Goal: Check status: Check status

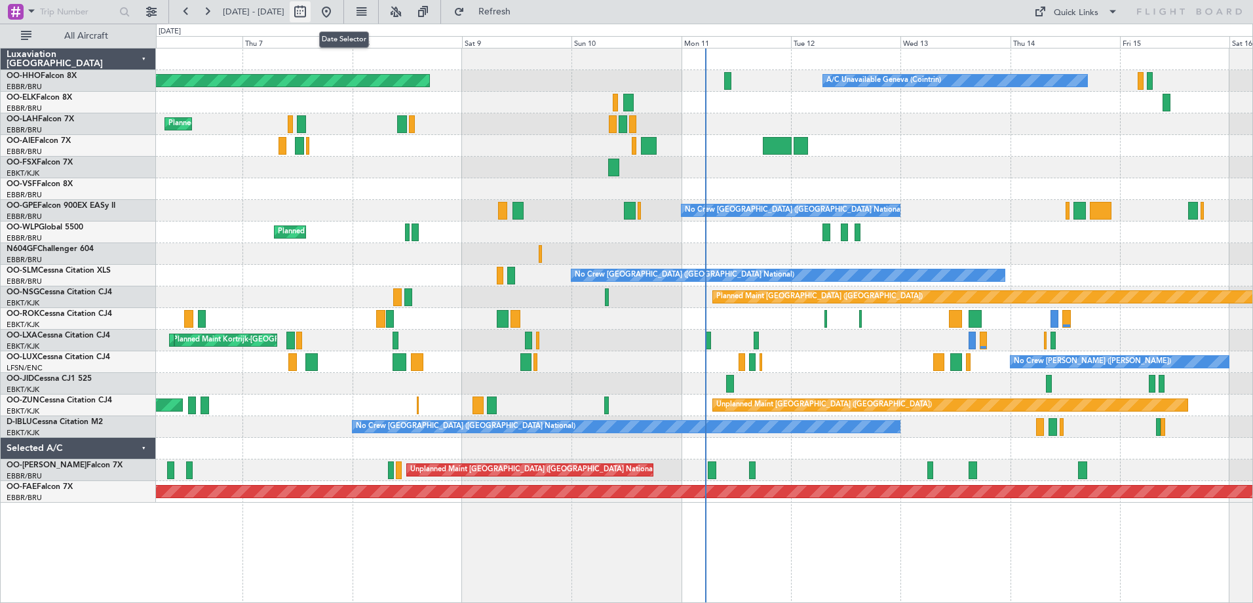
click at [311, 15] on button at bounding box center [300, 11] width 21 height 21
select select "8"
select select "2025"
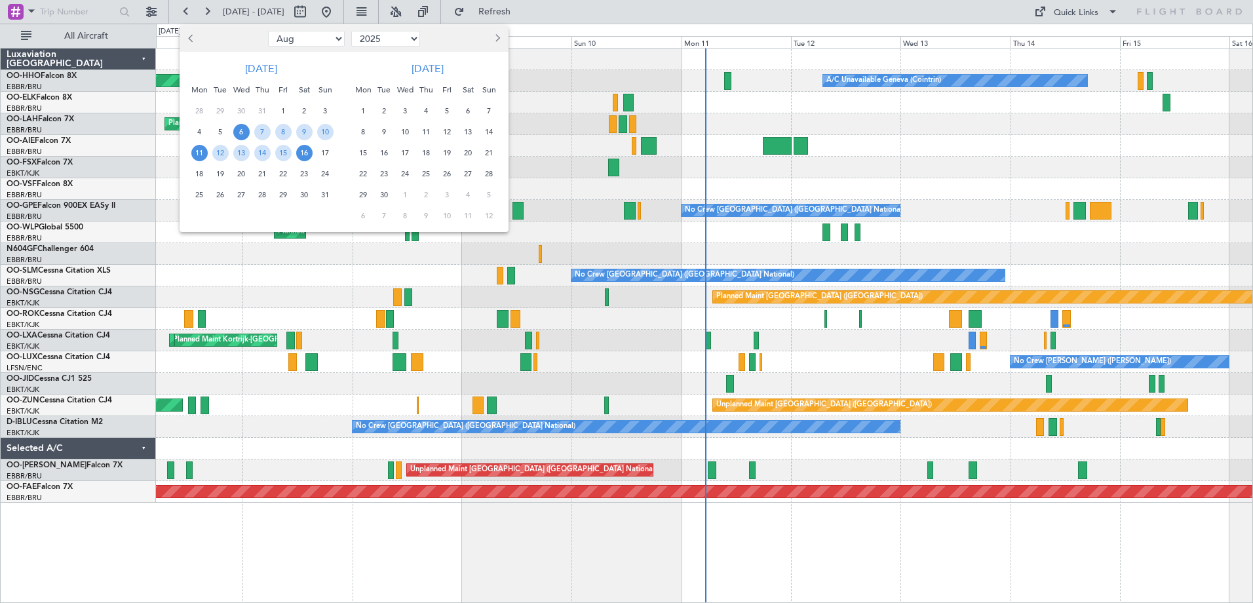
click at [199, 155] on span "11" at bounding box center [199, 153] width 16 height 16
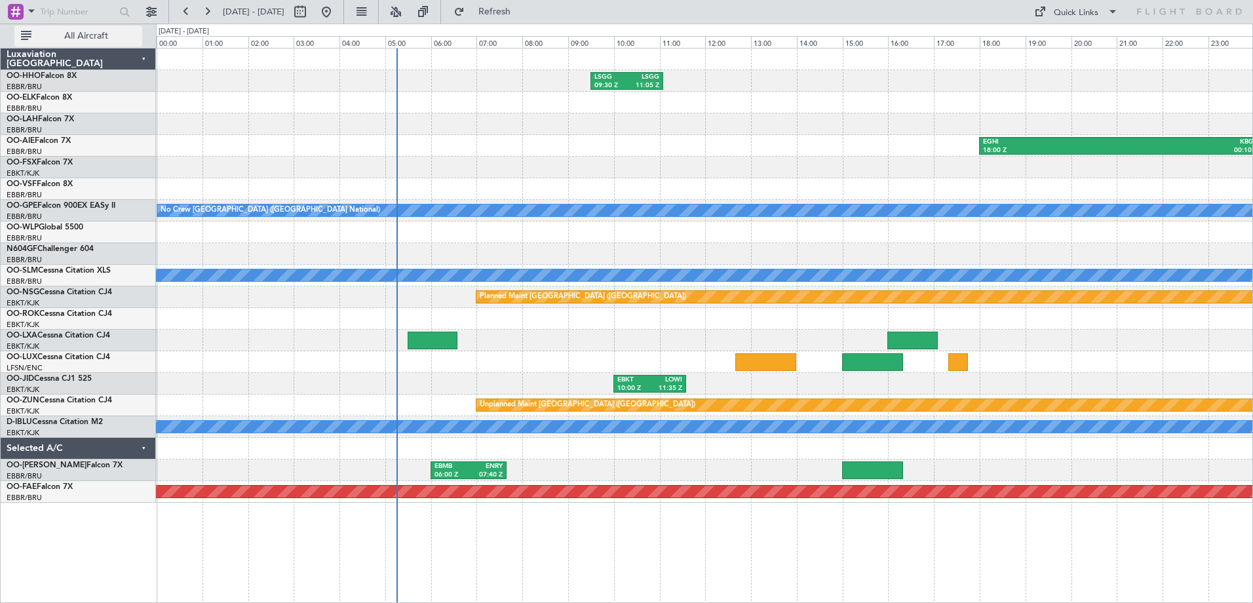
click at [98, 34] on span "All Aircraft" at bounding box center [86, 35] width 104 height 9
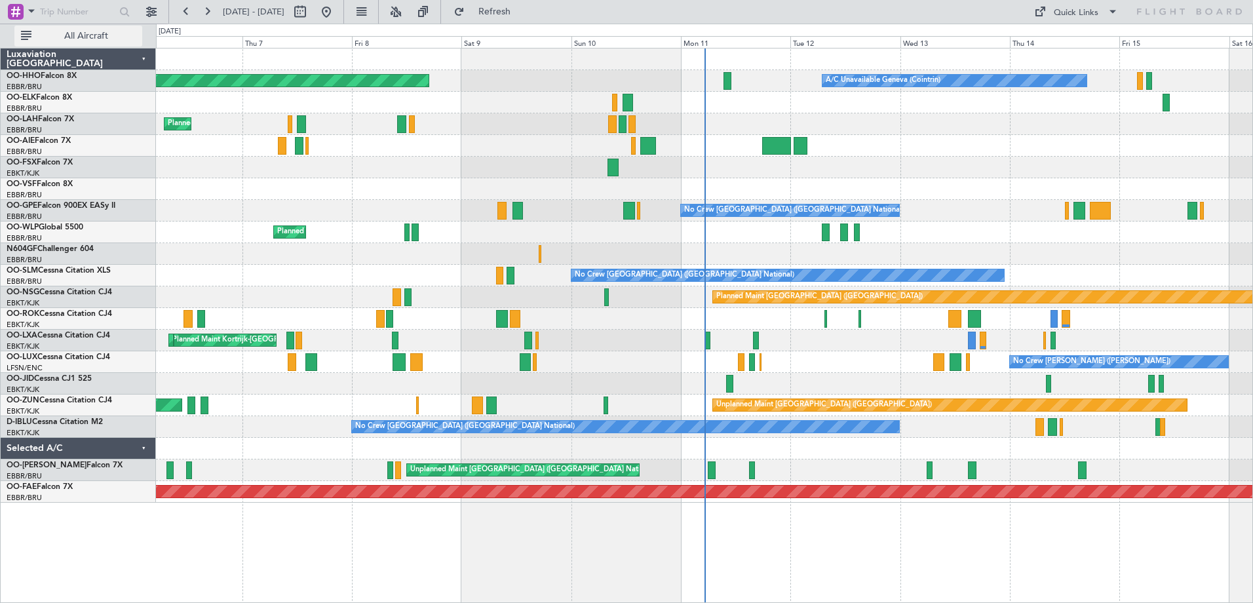
click at [94, 35] on span "All Aircraft" at bounding box center [86, 35] width 104 height 9
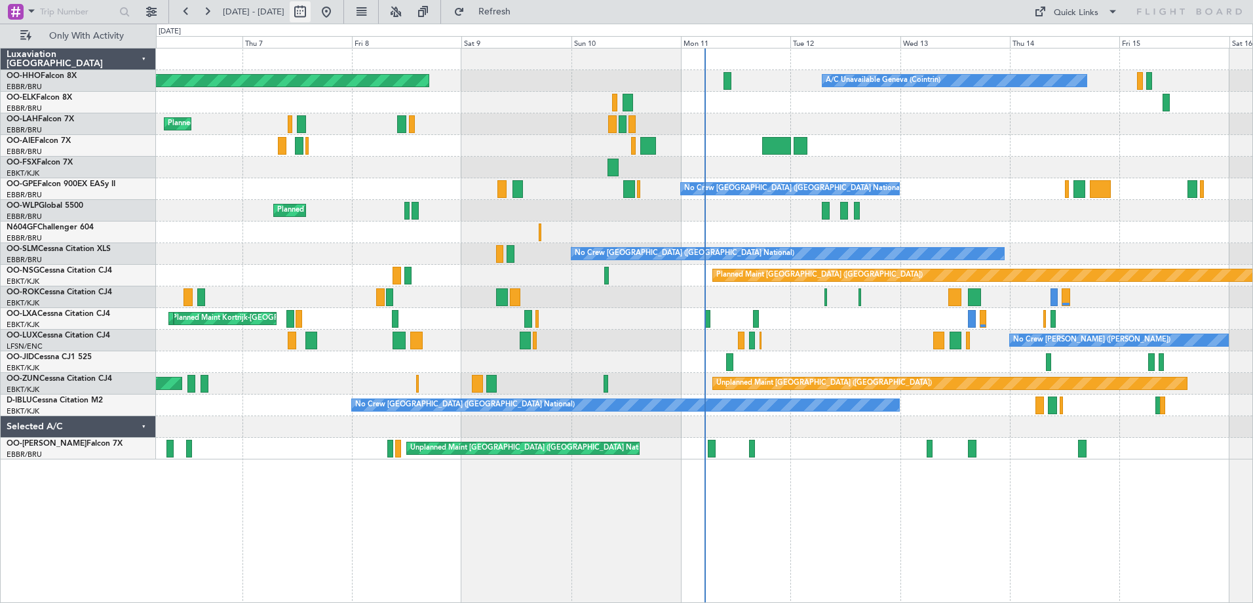
click at [311, 9] on button at bounding box center [300, 11] width 21 height 21
select select "8"
select select "2025"
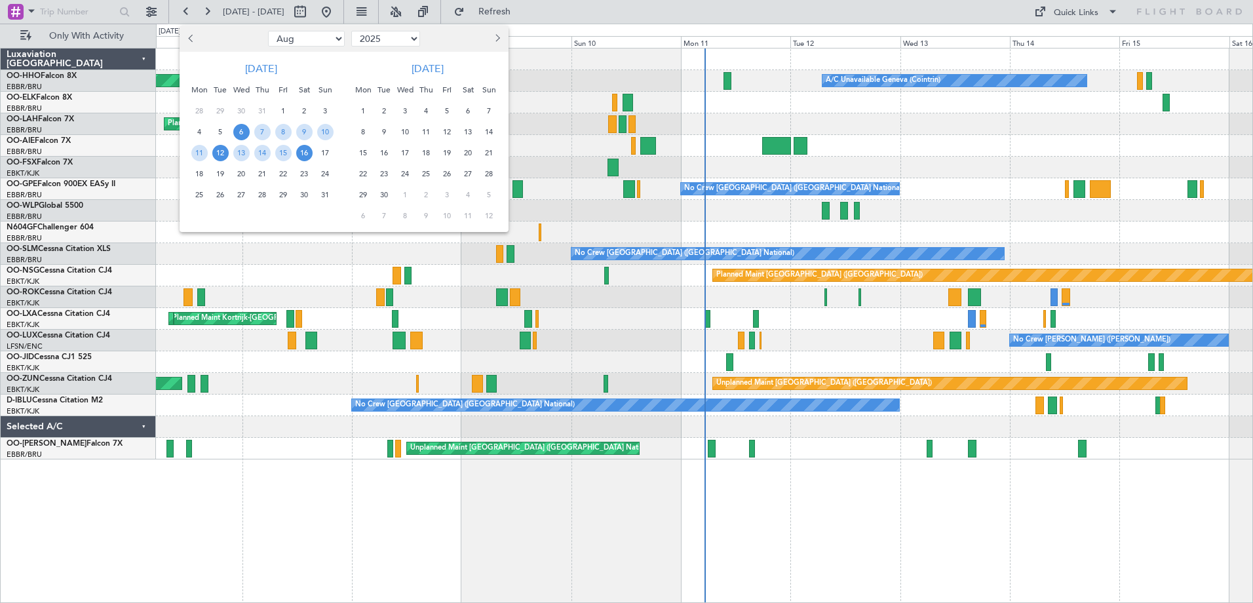
click at [220, 153] on span "12" at bounding box center [220, 153] width 16 height 16
click at [219, 152] on span "12" at bounding box center [220, 153] width 16 height 16
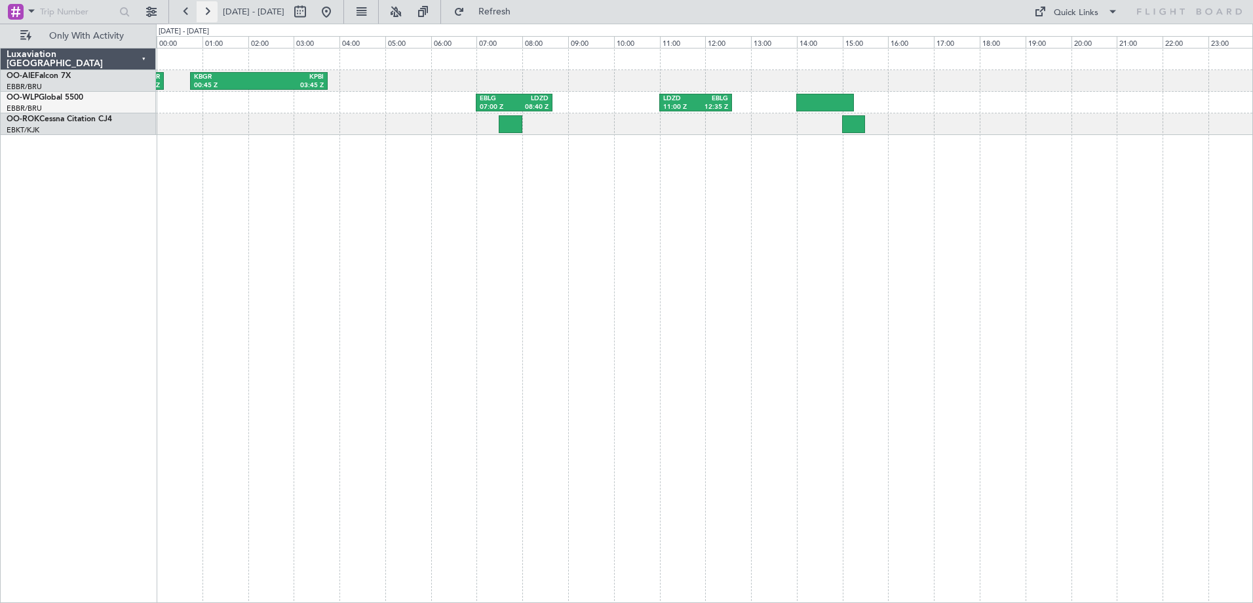
click at [210, 11] on button at bounding box center [207, 11] width 21 height 21
